Goal: Task Accomplishment & Management: Manage account settings

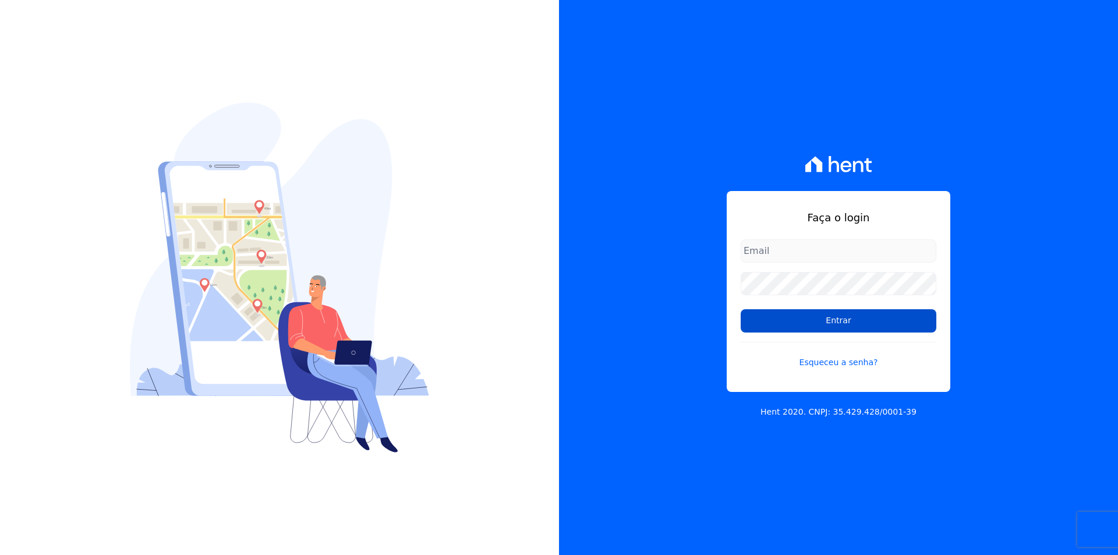
type input "[EMAIL_ADDRESS][DOMAIN_NAME]"
click at [758, 323] on input "Entrar" at bounding box center [839, 320] width 196 height 23
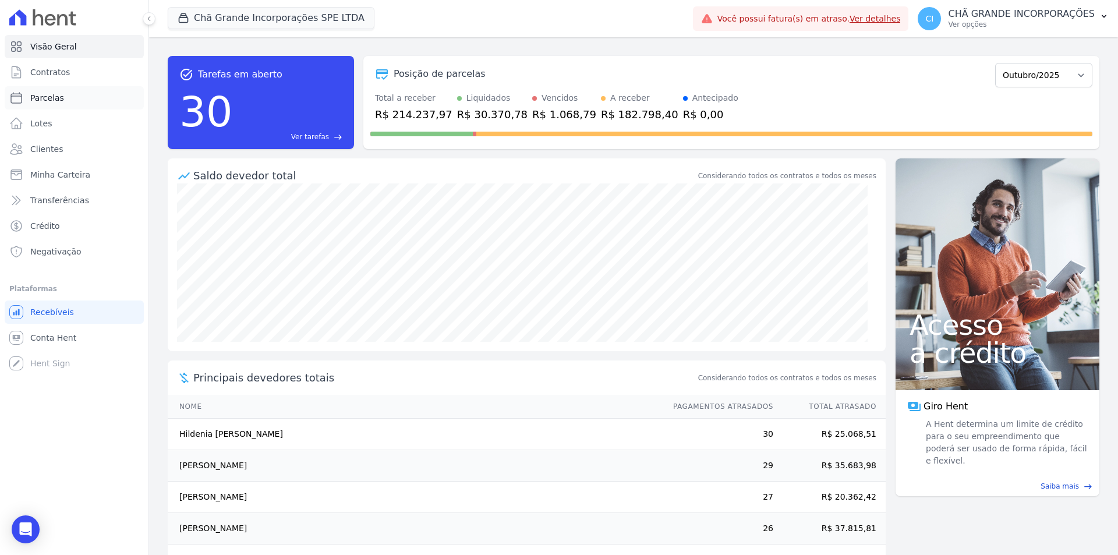
click at [55, 97] on span "Parcelas" at bounding box center [47, 98] width 34 height 12
select select
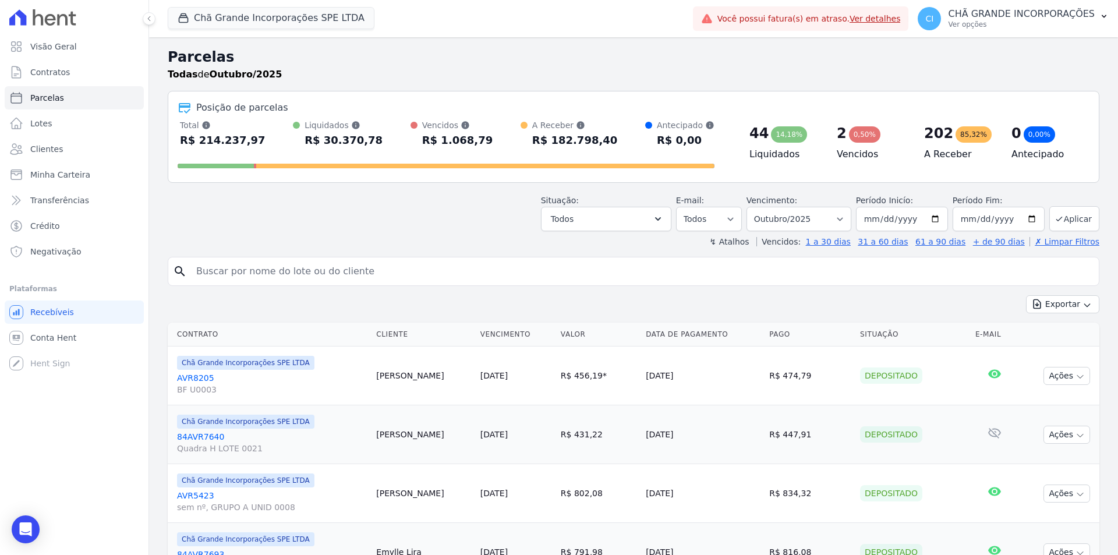
click at [340, 257] on div "search" at bounding box center [634, 271] width 932 height 29
click at [335, 281] on input "search" at bounding box center [641, 271] width 905 height 23
type input "[PERSON_NAME]"
click at [813, 213] on select "Filtrar por período ──────── Todos os meses Outubro/2019 Novembro/2019 Dezembro…" at bounding box center [799, 219] width 105 height 24
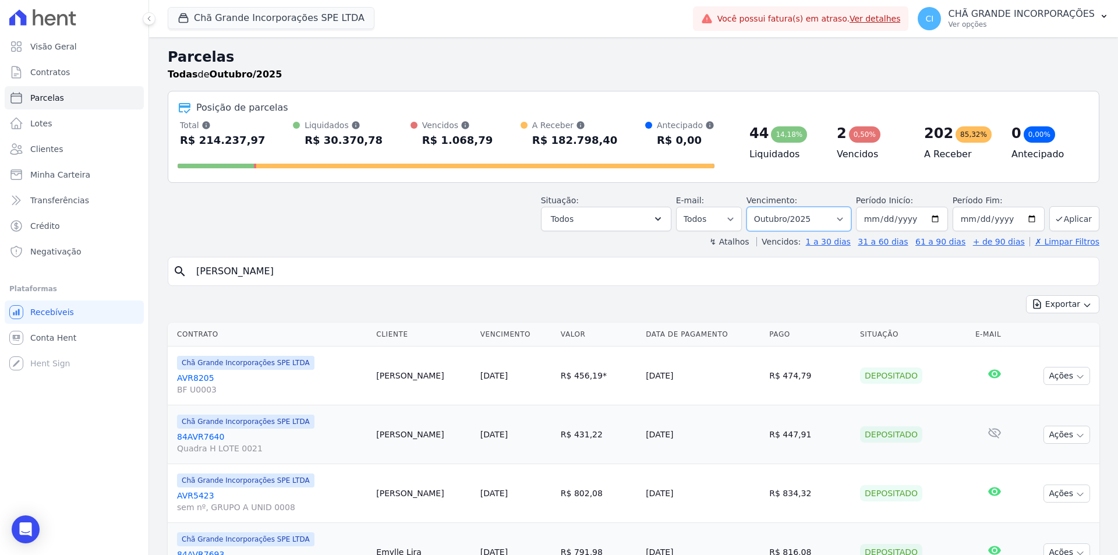
select select "08/2025"
click at [754, 207] on select "Filtrar por período ──────── Todos os meses Outubro/2019 Novembro/2019 Dezembro…" at bounding box center [799, 219] width 105 height 24
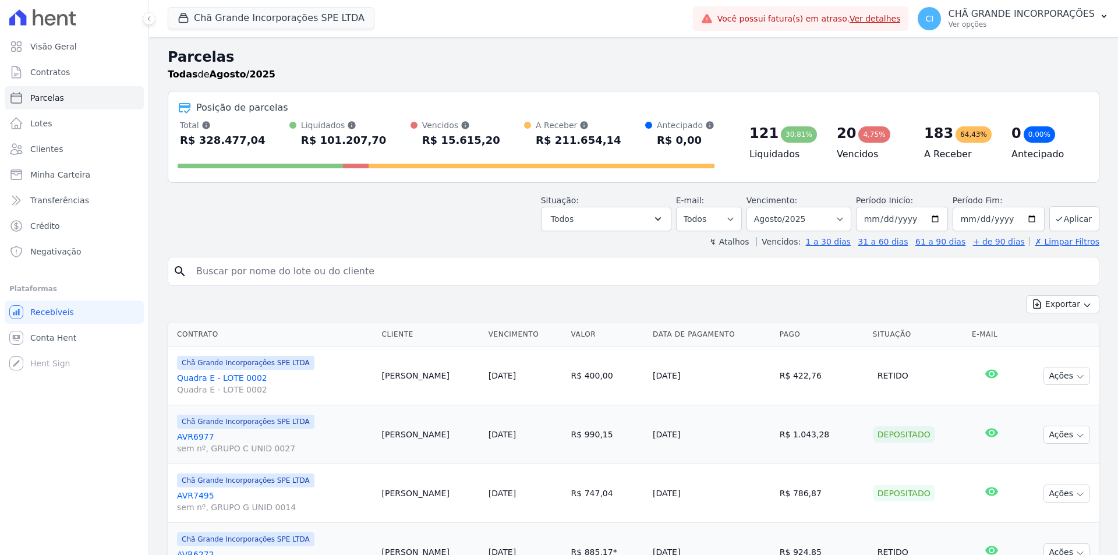
select select
click at [386, 270] on input "search" at bounding box center [641, 271] width 905 height 23
type input "GIULIA GABRIELA MORAIS PERRUCI"
select select
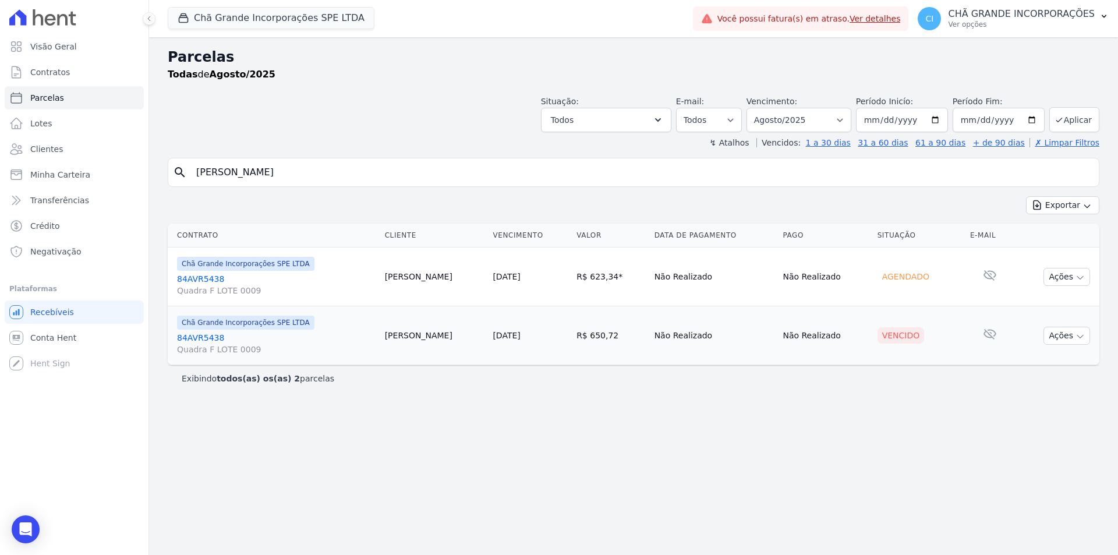
click at [211, 336] on link "84AVR5438 Quadra F LOTE 0009" at bounding box center [276, 343] width 199 height 23
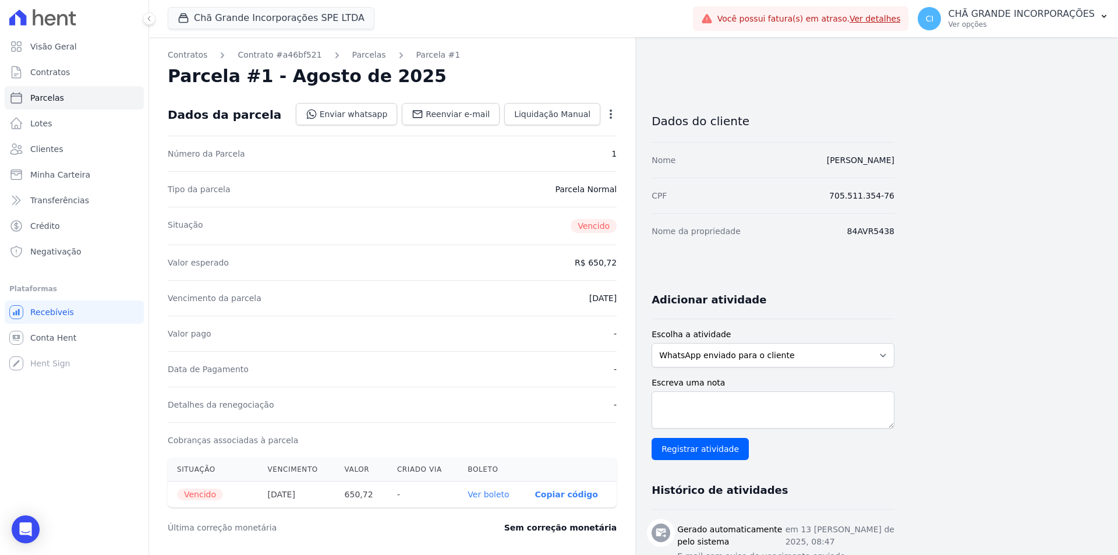
click at [496, 495] on link "Ver boleto" at bounding box center [488, 494] width 41 height 9
select select
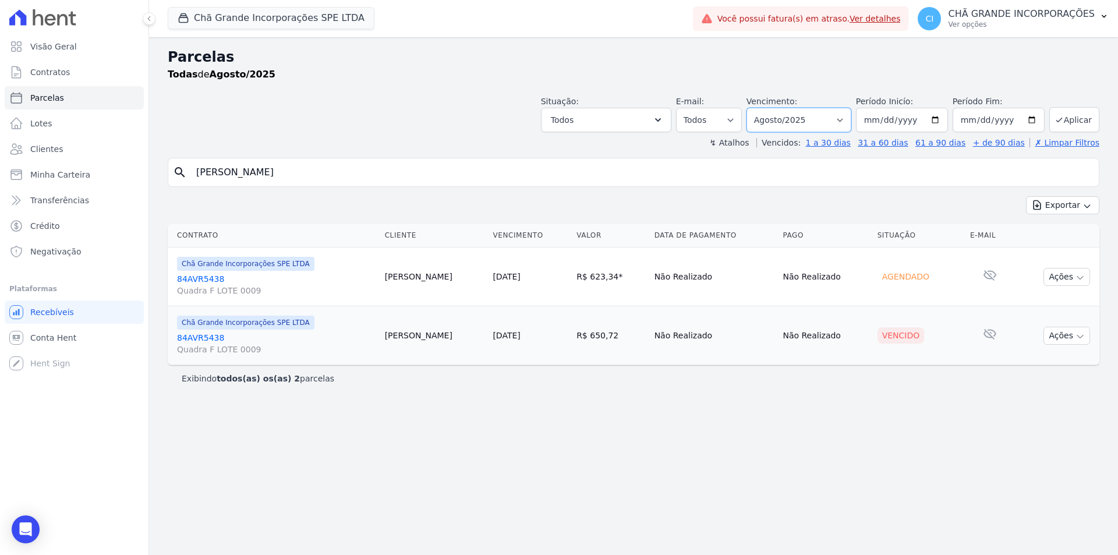
click at [777, 122] on select "Filtrar por período ──────── Todos os meses Outubro/2019 Novembro/2019 Dezembro…" at bounding box center [799, 120] width 105 height 24
select select "09/2025"
click at [763, 108] on select "Filtrar por período ──────── Todos os meses Outubro/2019 Novembro/2019 Dezembro…" at bounding box center [799, 120] width 105 height 24
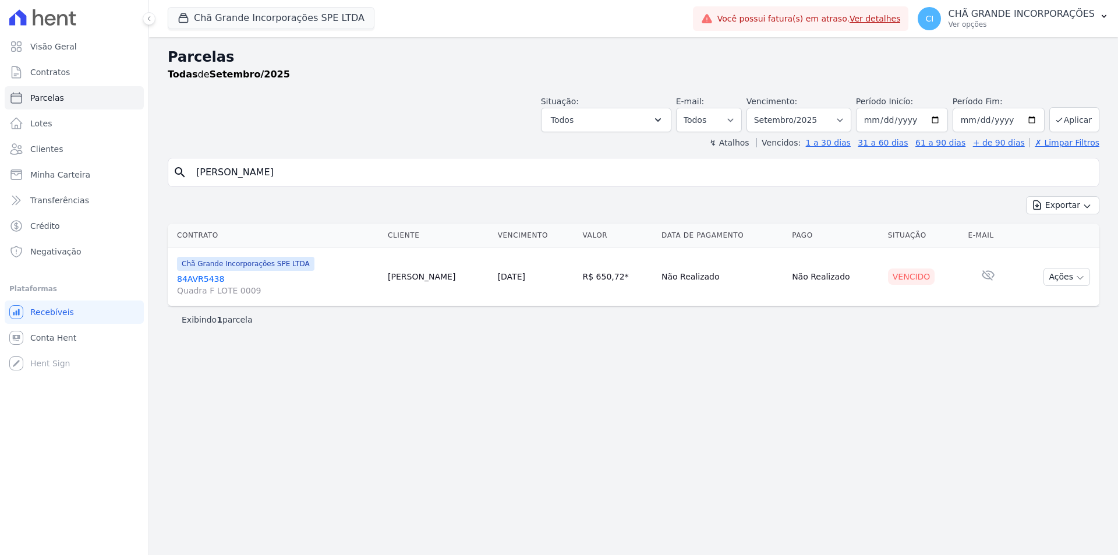
select select
click at [210, 277] on link "84AVR5438 Quadra F LOTE 0009" at bounding box center [277, 284] width 201 height 23
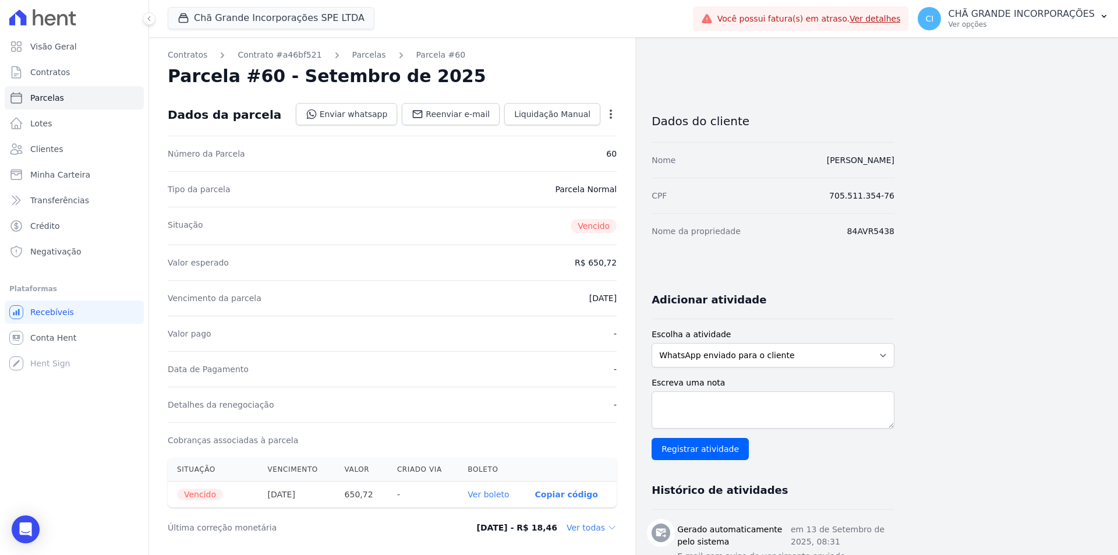
click at [500, 492] on link "Ver boleto" at bounding box center [488, 494] width 41 height 9
select select
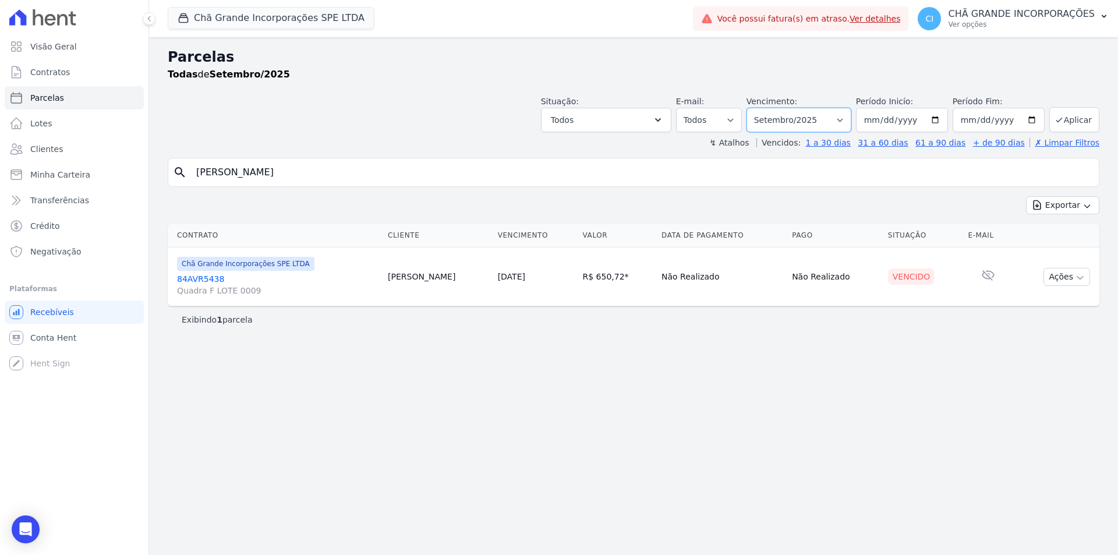
click at [800, 121] on select "Filtrar por período ──────── Todos os meses Outubro/2019 Novembro/2019 Dezembro…" at bounding box center [799, 120] width 105 height 24
select select "10/2025"
click at [763, 108] on select "Filtrar por período ──────── Todos os meses Outubro/2019 Novembro/2019 Dezembro…" at bounding box center [799, 120] width 105 height 24
select select
click at [199, 278] on link "84AVR5438 Quadra F LOTE 0009" at bounding box center [276, 284] width 199 height 23
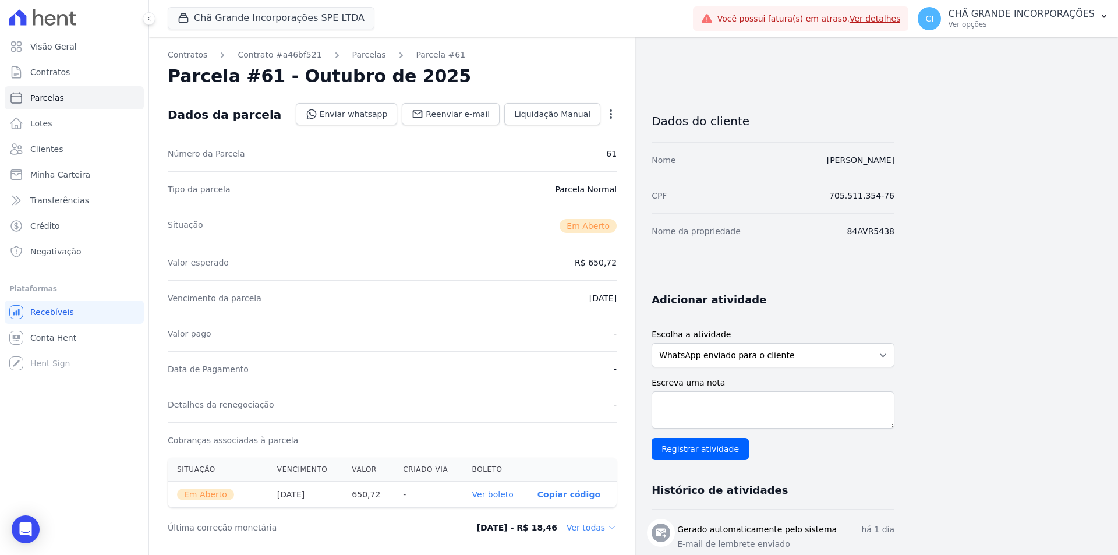
click at [507, 493] on link "Ver boleto" at bounding box center [492, 494] width 41 height 9
